Goal: Find specific page/section: Find specific page/section

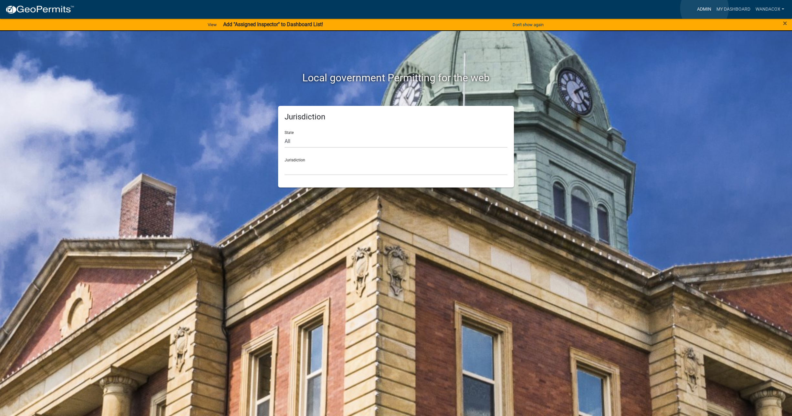
click at [705, 8] on link "Admin" at bounding box center [704, 9] width 19 height 12
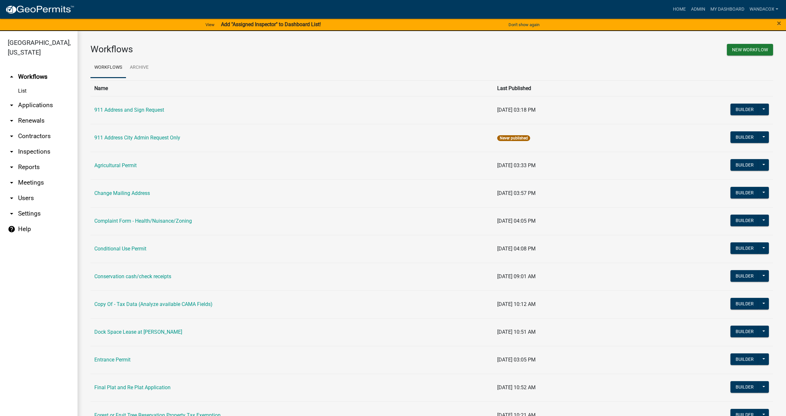
click at [32, 98] on link "arrow_drop_down Applications" at bounding box center [39, 106] width 78 height 16
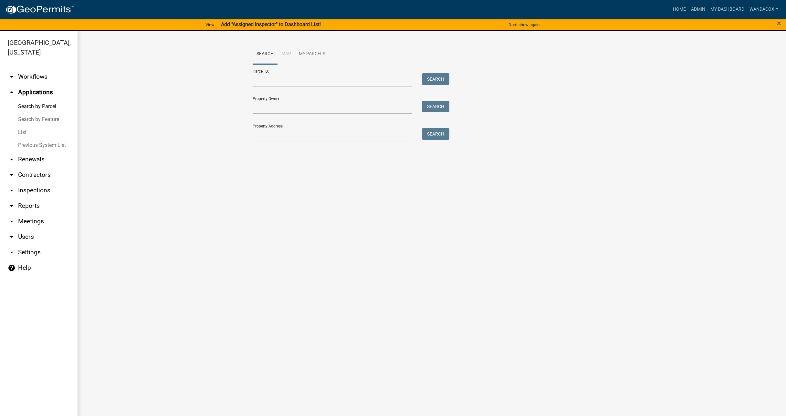
click at [32, 100] on link "Search by Parcel" at bounding box center [39, 106] width 78 height 13
click at [302, 134] on input "Property Address:" at bounding box center [333, 134] width 160 height 13
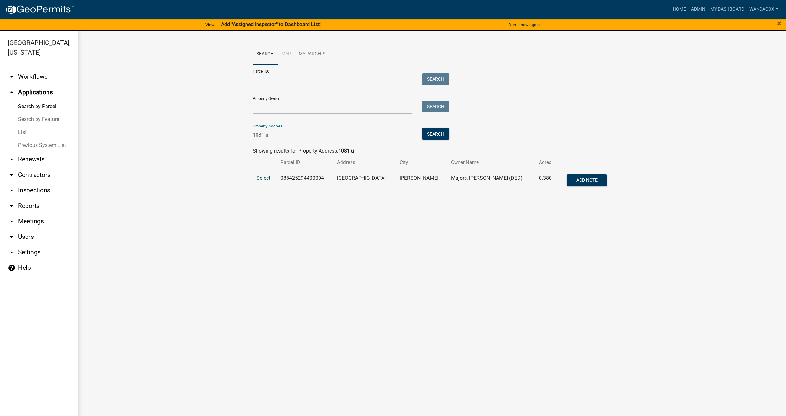
type input "1081 u"
click at [267, 180] on span "Select" at bounding box center [264, 178] width 14 height 6
